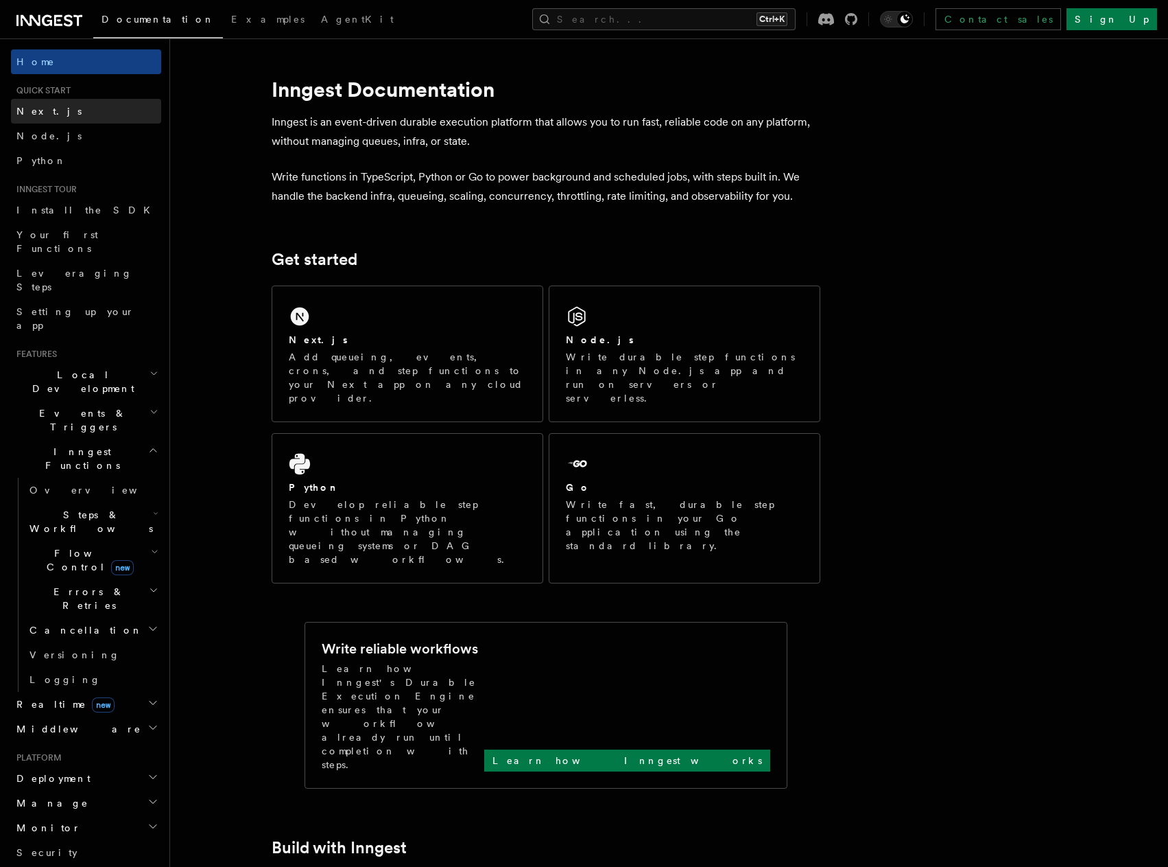
click at [75, 104] on link "Next.js" at bounding box center [86, 111] width 150 height 25
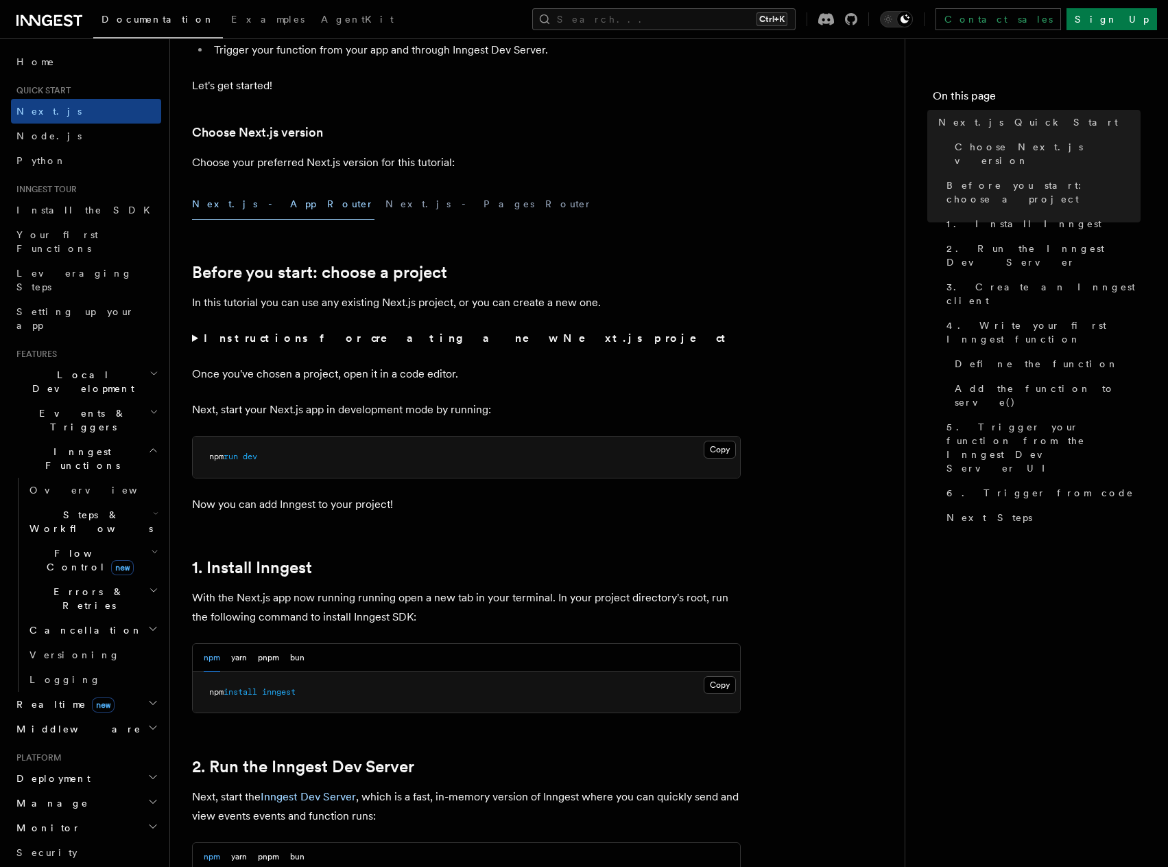
scroll to position [274, 0]
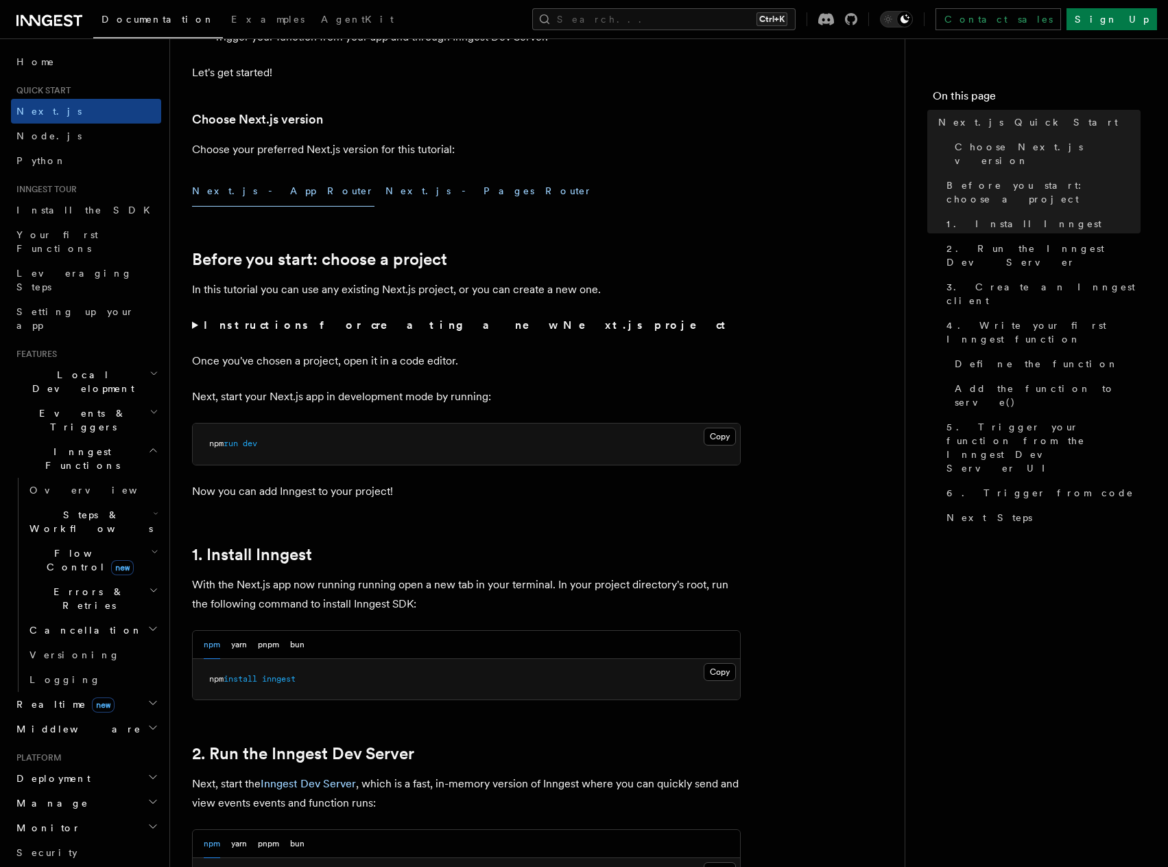
click at [386, 200] on button "Next.js - Pages Router" at bounding box center [489, 191] width 207 height 31
click at [242, 194] on button "Next.js - App Router" at bounding box center [283, 191] width 182 height 31
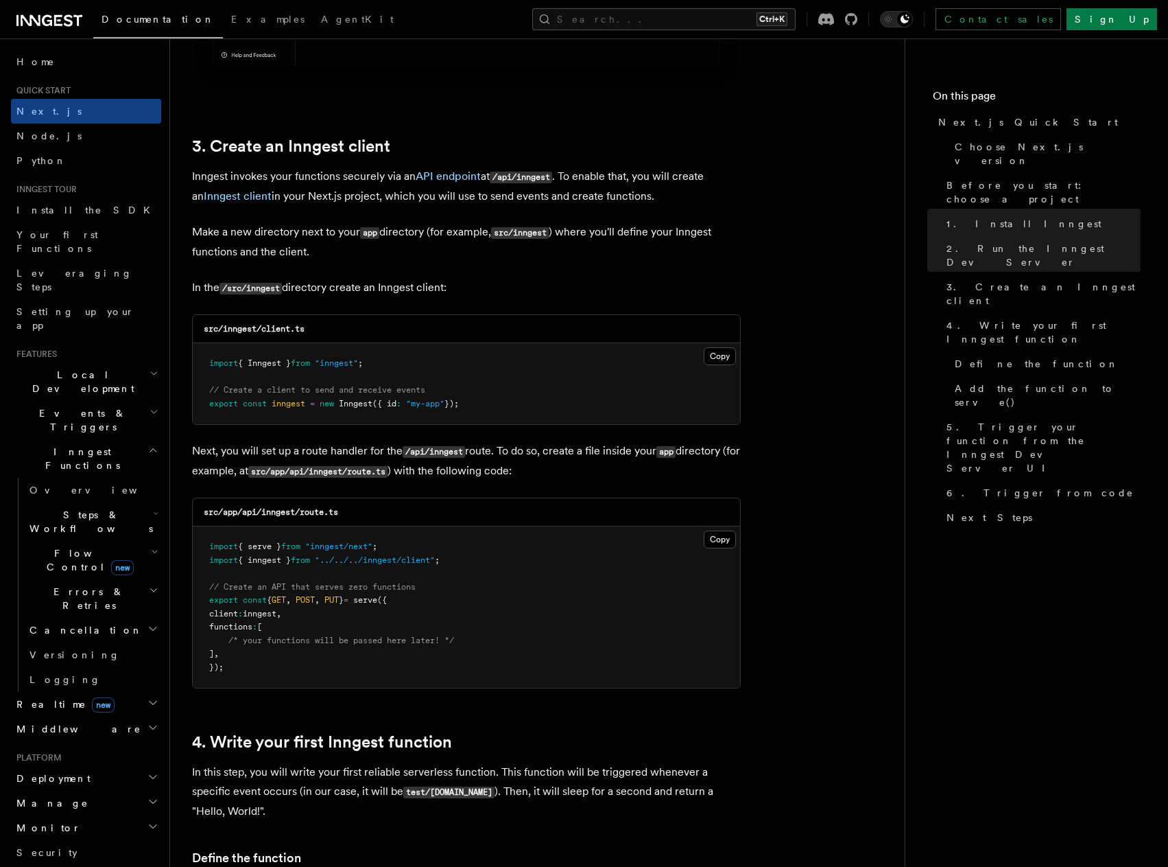
scroll to position [1578, 0]
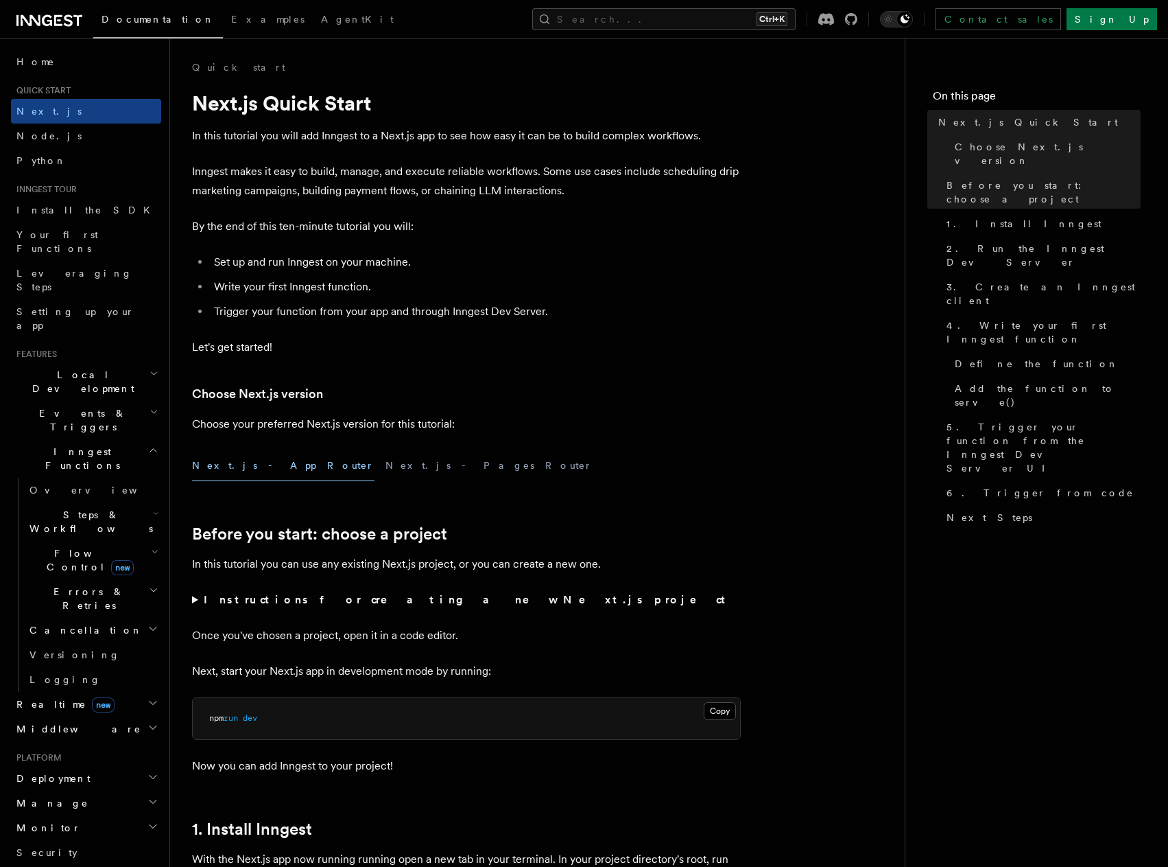
click at [641, 199] on p "Inngest makes it easy to build, manage, and execute reliable workflows. Some us…" at bounding box center [466, 181] width 549 height 38
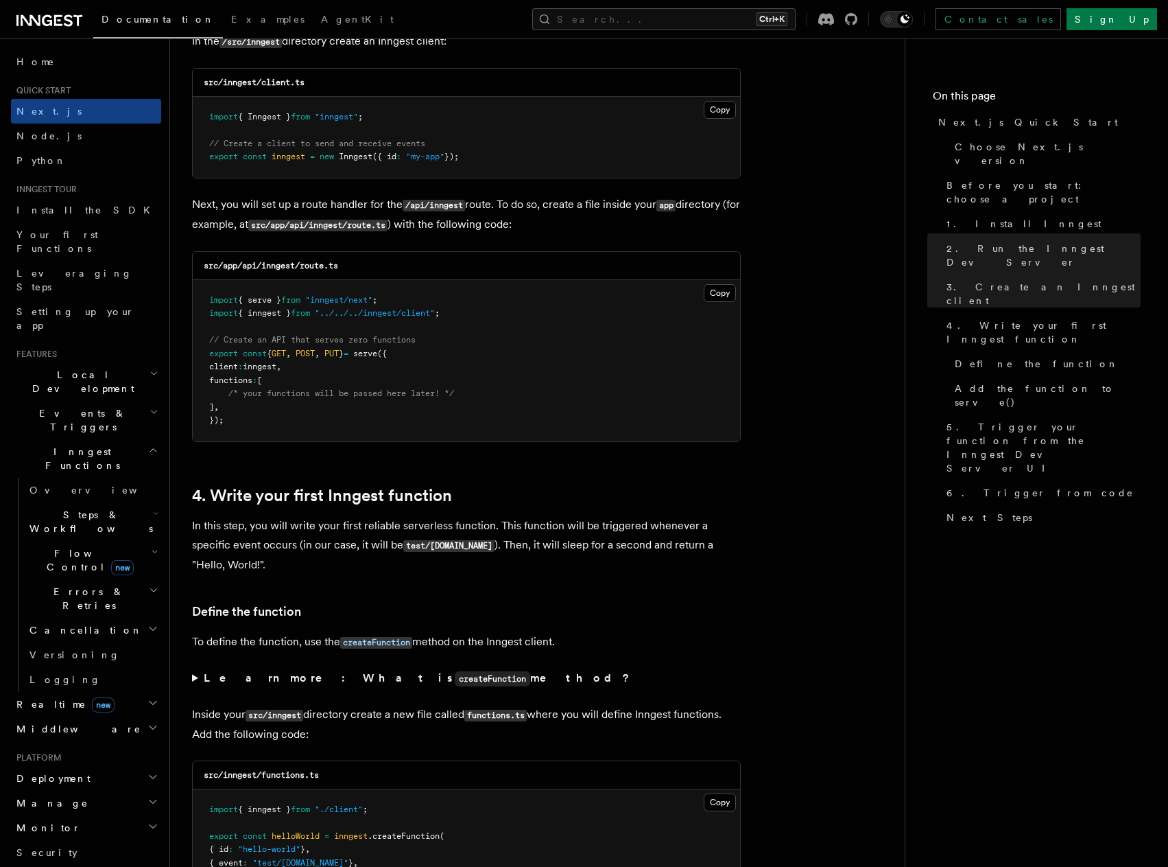
scroll to position [2020, 0]
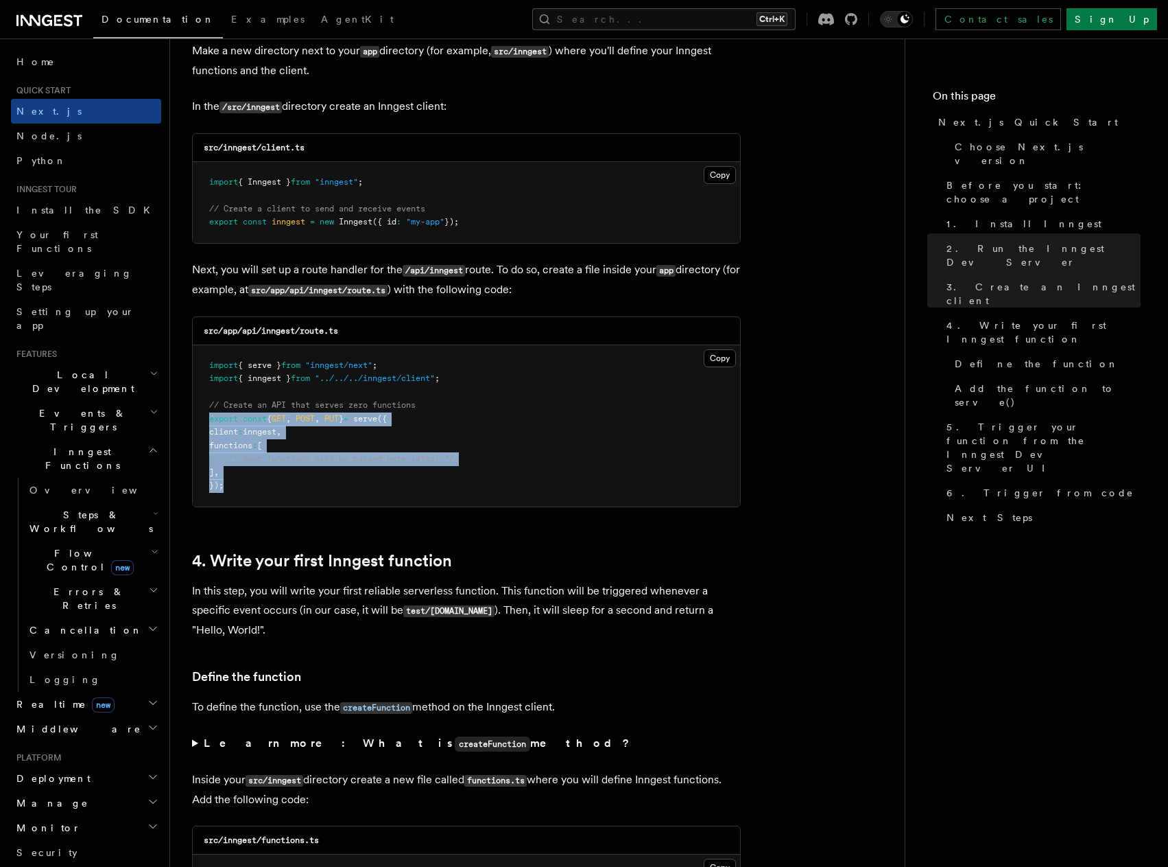
drag, startPoint x: 230, startPoint y: 486, endPoint x: 198, endPoint y: 425, distance: 68.4
click at [198, 425] on pre "import { serve } from "inngest/next" ; import { inngest } from "../../../innges…" at bounding box center [466, 425] width 547 height 161
copy code "export const { GET , POST , PUT } = serve ({ client : inngest , functions : [ /…"
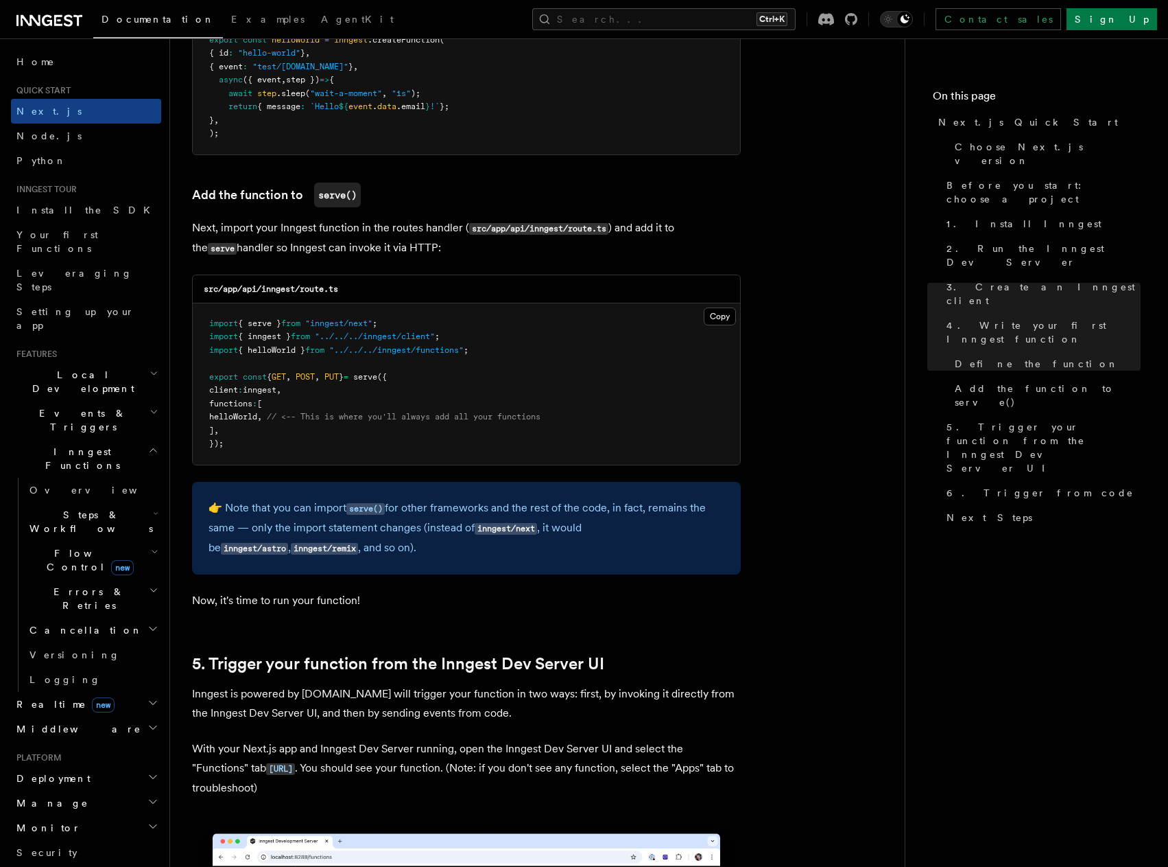
scroll to position [3118, 0]
